Goal: Navigation & Orientation: Find specific page/section

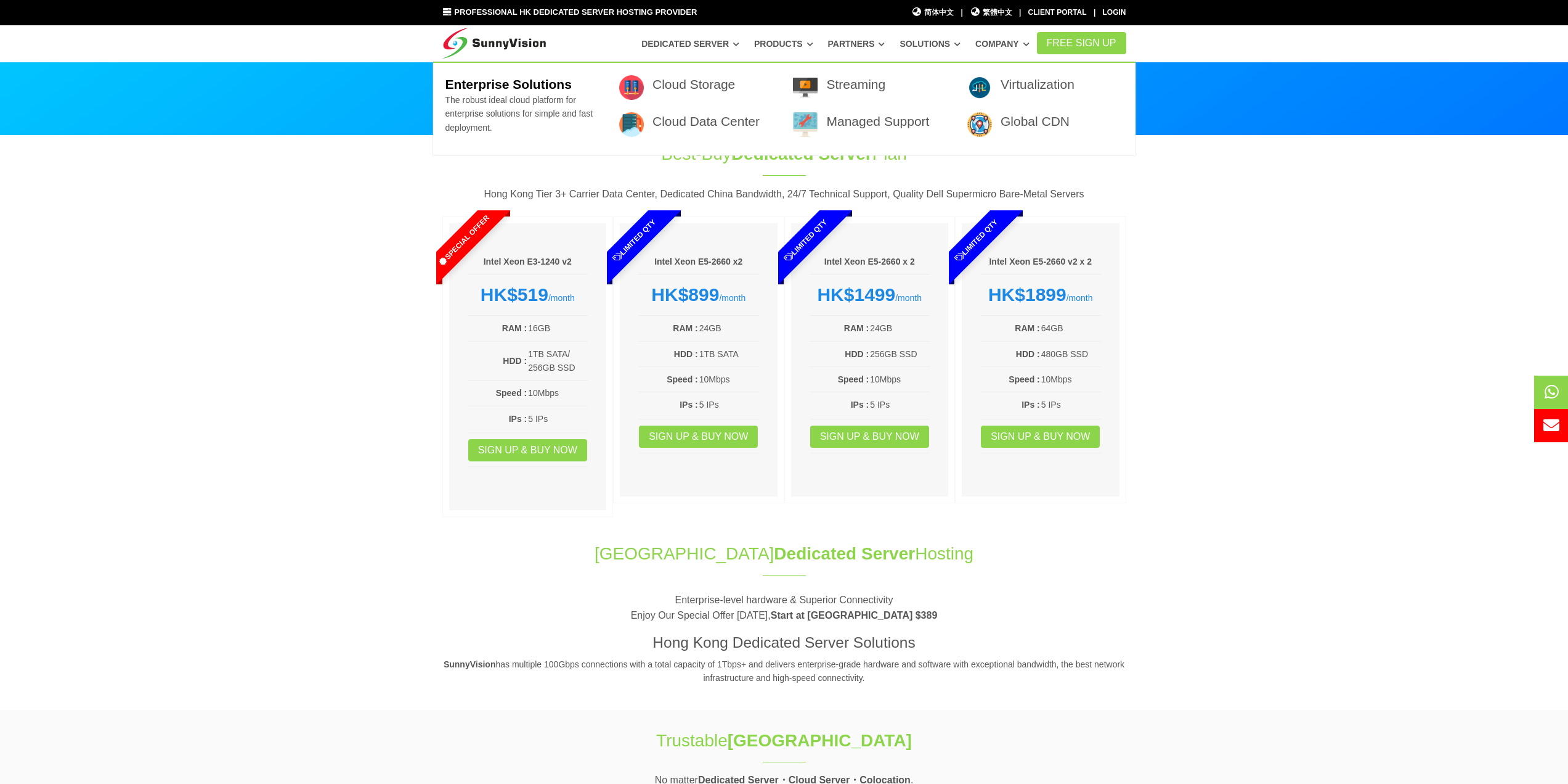
click at [873, 47] on link "Partners" at bounding box center [857, 43] width 57 height 22
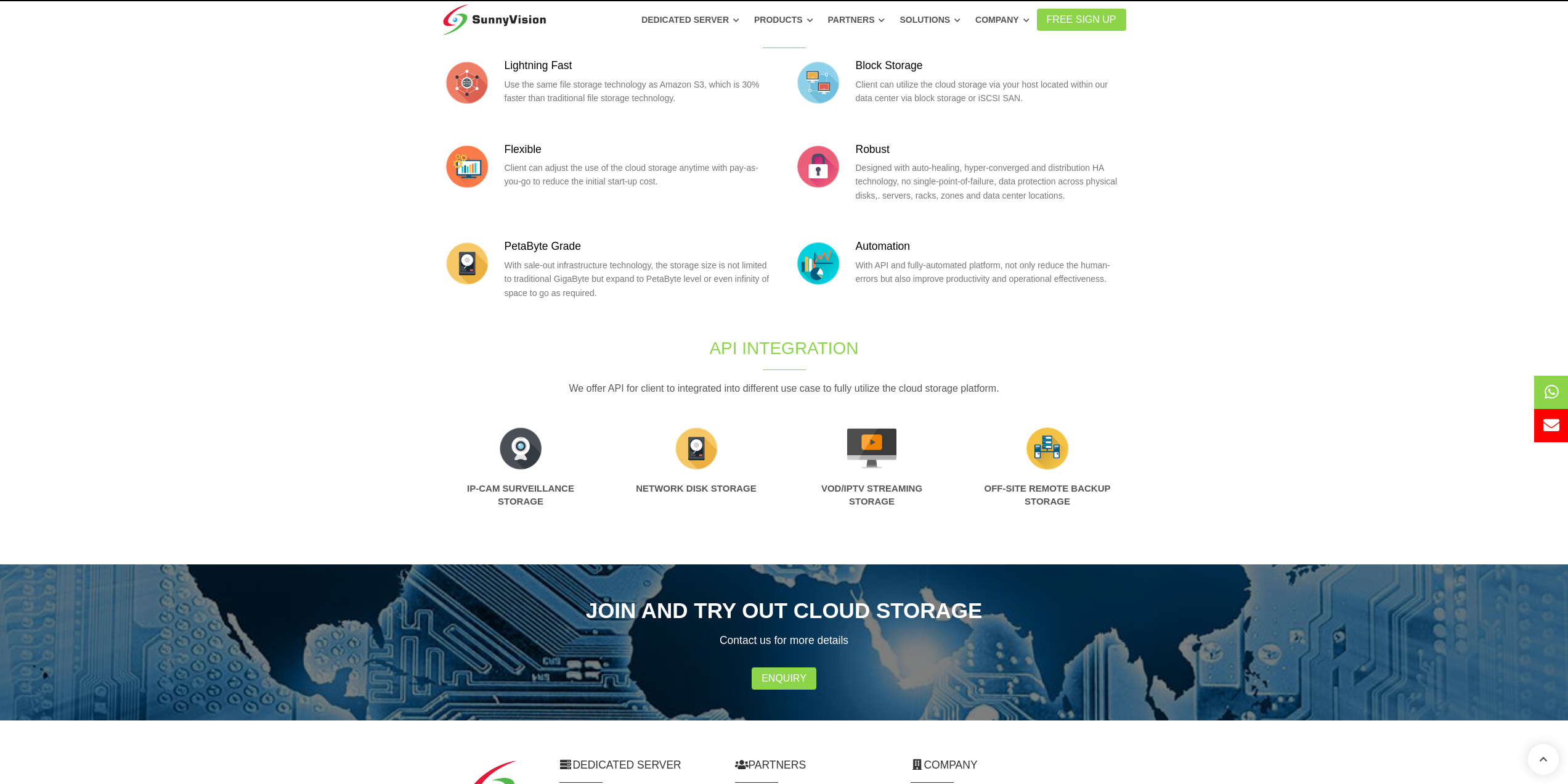
scroll to position [62, 0]
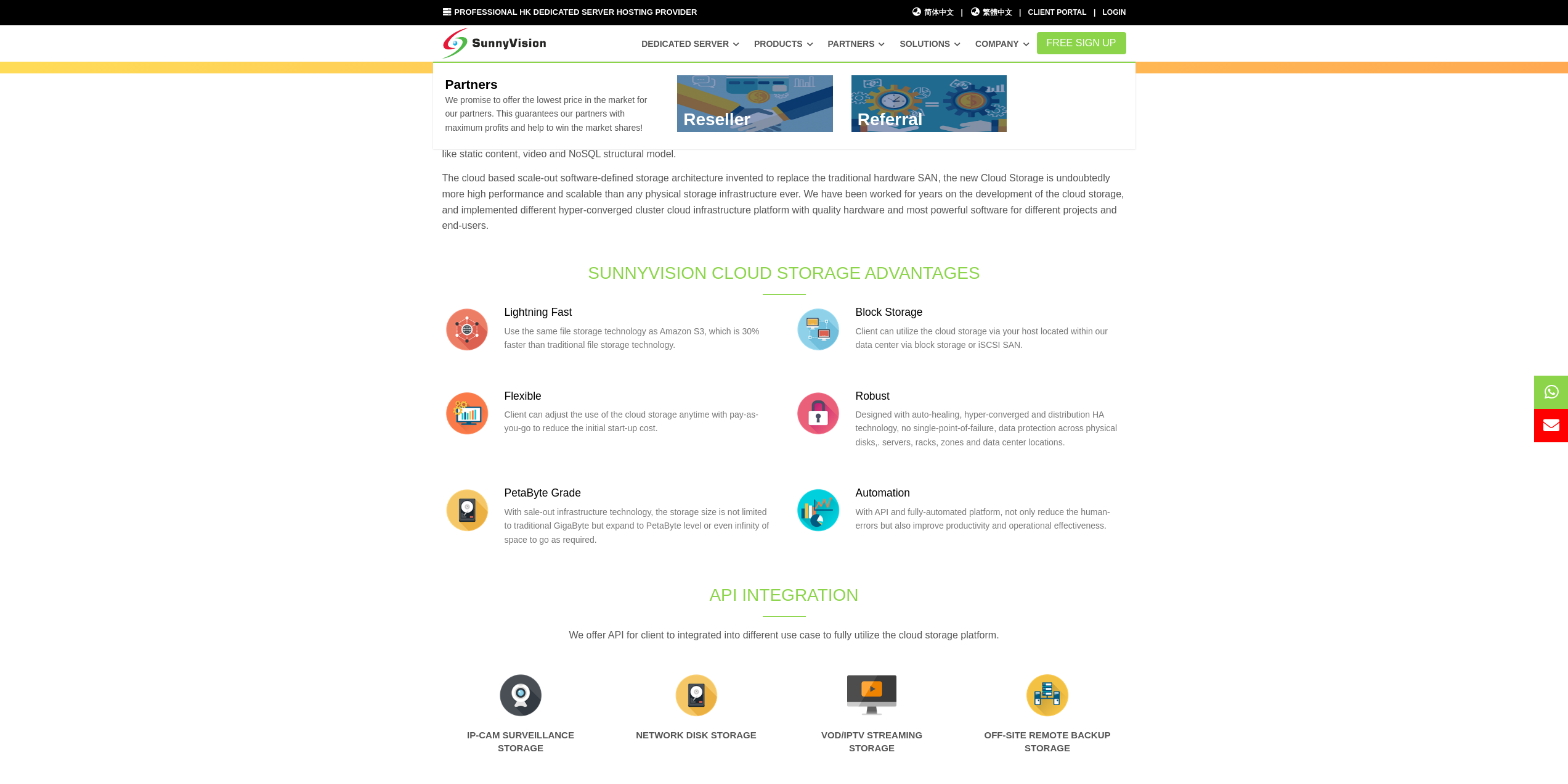
click at [874, 49] on link "Partners" at bounding box center [857, 43] width 57 height 22
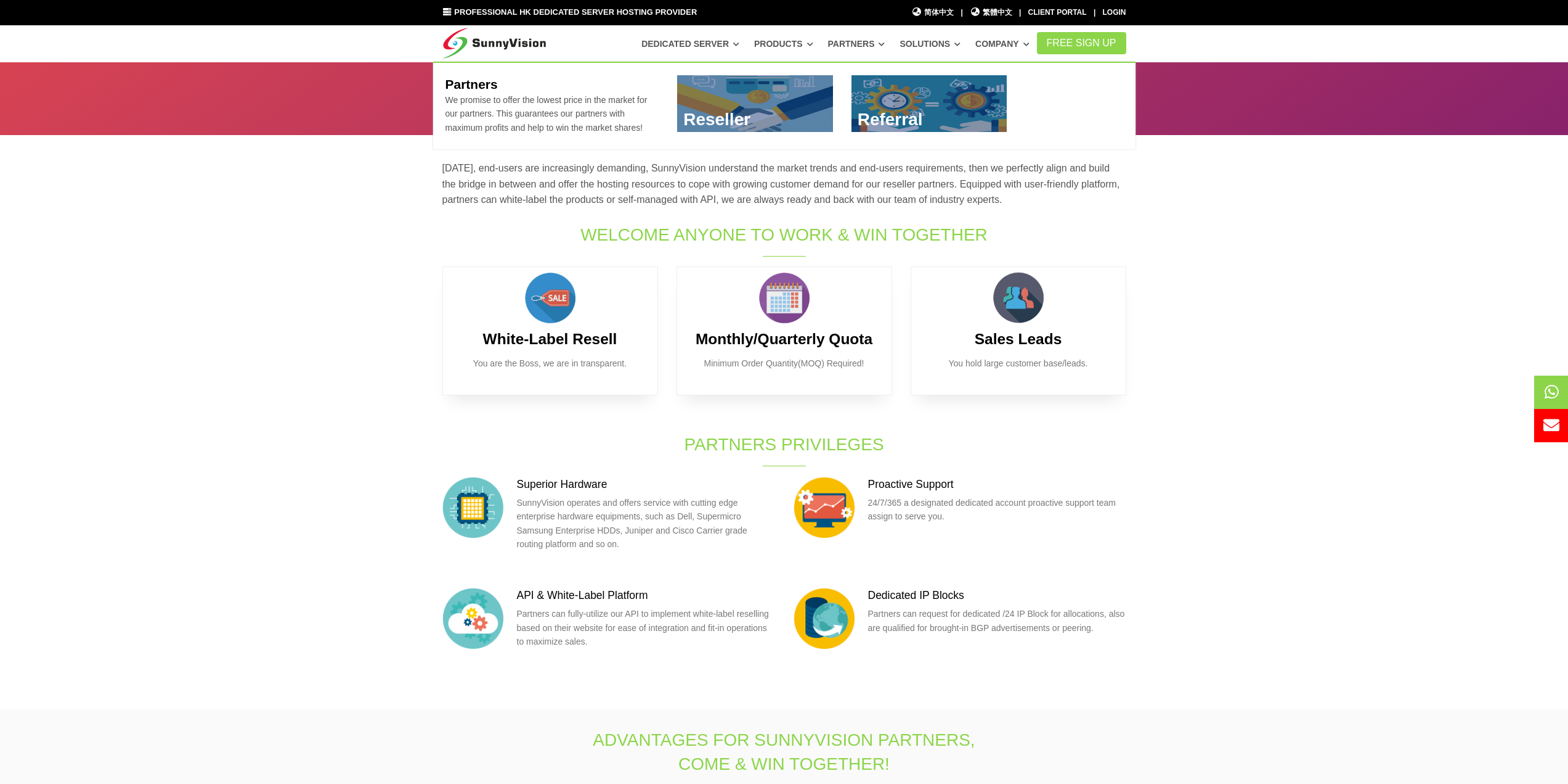
click at [875, 46] on link "Partners" at bounding box center [857, 43] width 57 height 22
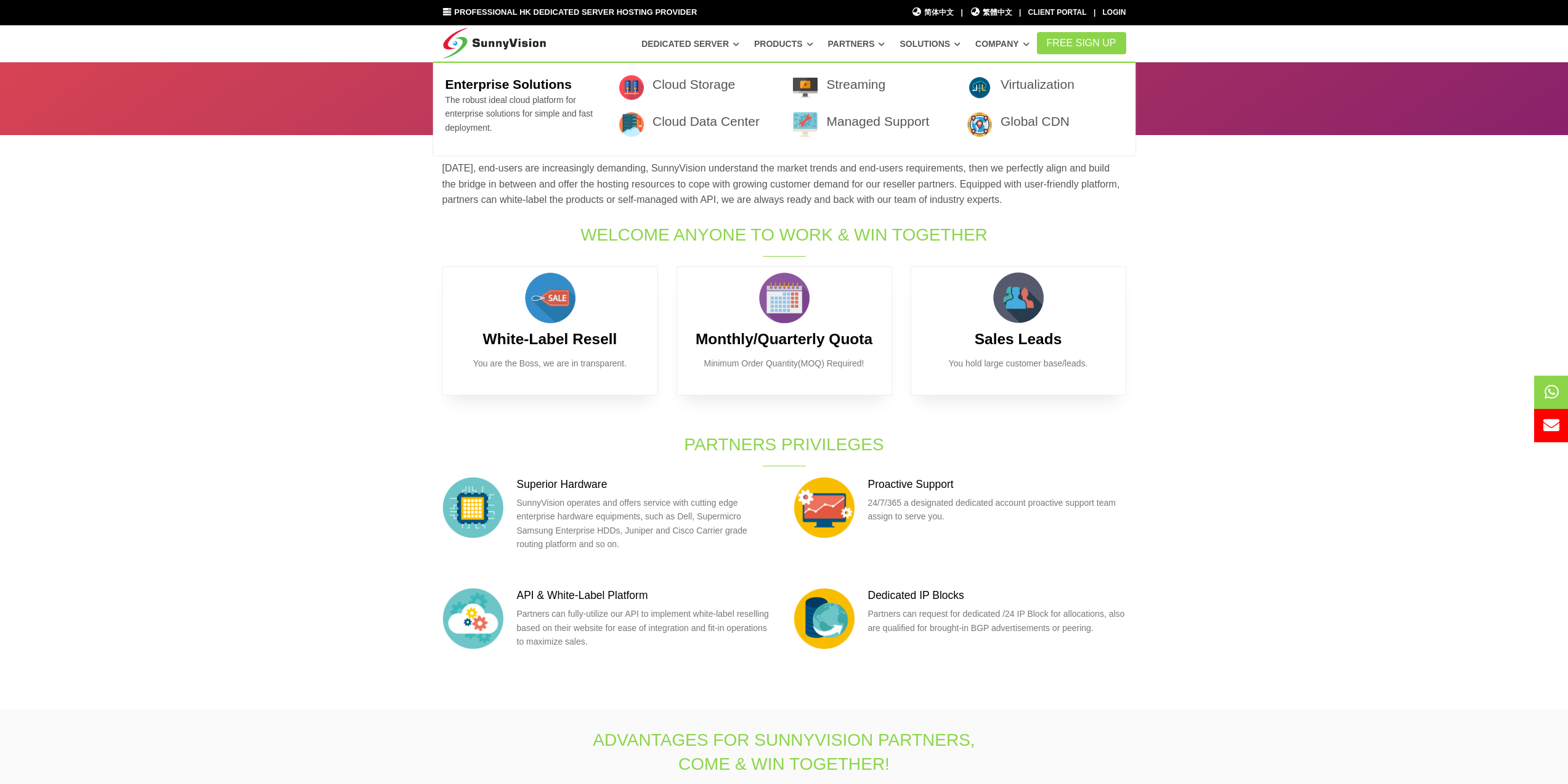
click at [928, 41] on link "Solutions" at bounding box center [930, 43] width 61 height 22
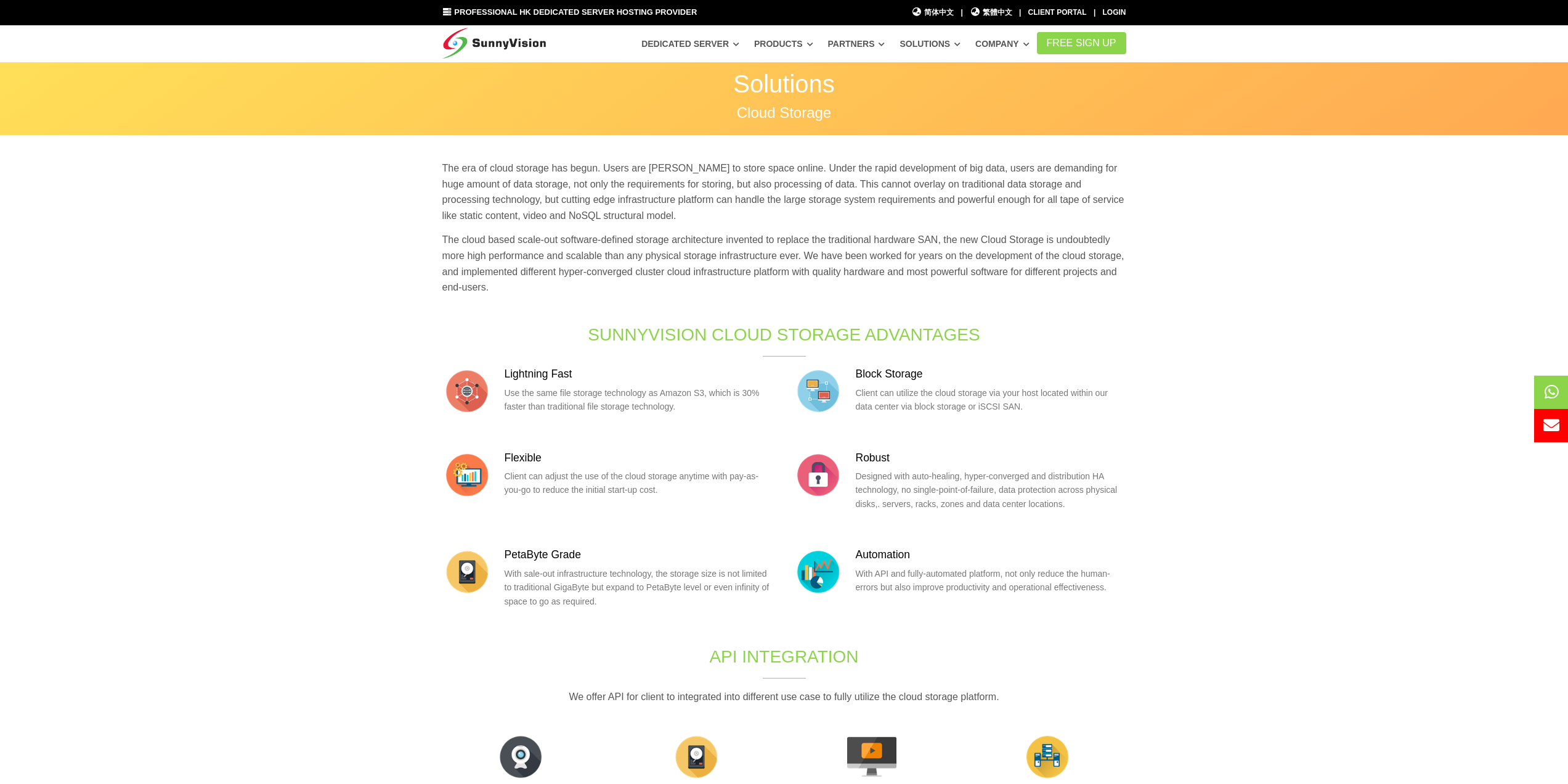
click at [285, 517] on section "The era of cloud storage has begun. Users are [PERSON_NAME] to store space onli…" at bounding box center [784, 504] width 1568 height 736
click at [295, 514] on section "The era of cloud storage has begun. Users are [PERSON_NAME] to store space onli…" at bounding box center [784, 504] width 1568 height 736
click at [296, 514] on section "The era of cloud storage has begun. Users are [PERSON_NAME] to store space onli…" at bounding box center [784, 504] width 1568 height 736
click at [296, 513] on section "The era of cloud storage has begun. Users are [PERSON_NAME] to store space onli…" at bounding box center [784, 504] width 1568 height 736
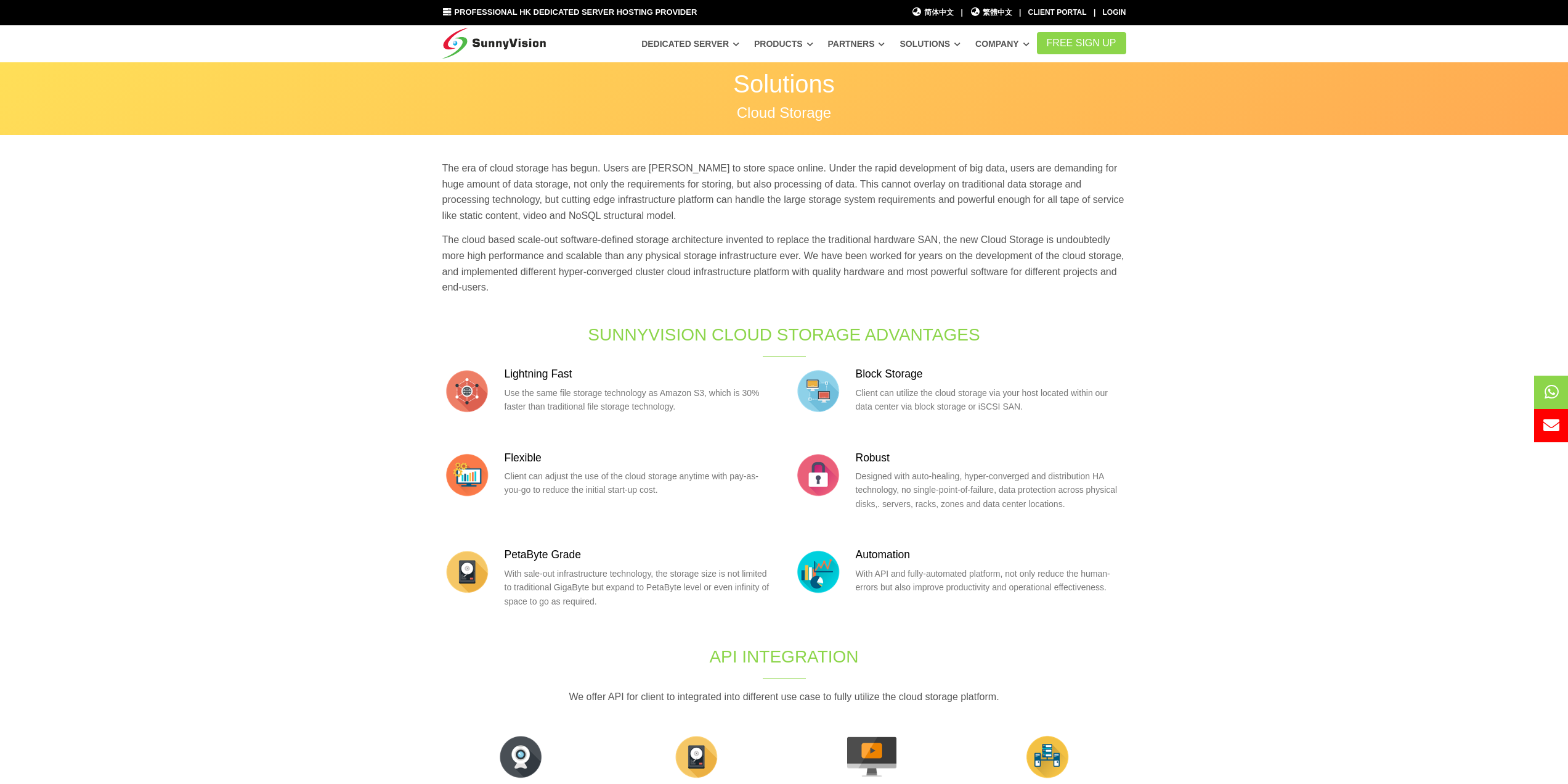
click at [381, 630] on section "The era of cloud storage has begun. Users are [PERSON_NAME] to store space onli…" at bounding box center [784, 504] width 1568 height 736
click at [382, 600] on section "The era of cloud storage has begun. Users are [PERSON_NAME] to store space onli…" at bounding box center [784, 504] width 1568 height 736
click at [260, 328] on section "The era of cloud storage has begun. Users are [PERSON_NAME] to store space onli…" at bounding box center [784, 504] width 1568 height 736
click at [259, 336] on section "The era of cloud storage has begun. Users are [PERSON_NAME] to store space onli…" at bounding box center [784, 504] width 1568 height 736
